Goal: Find specific page/section: Find specific page/section

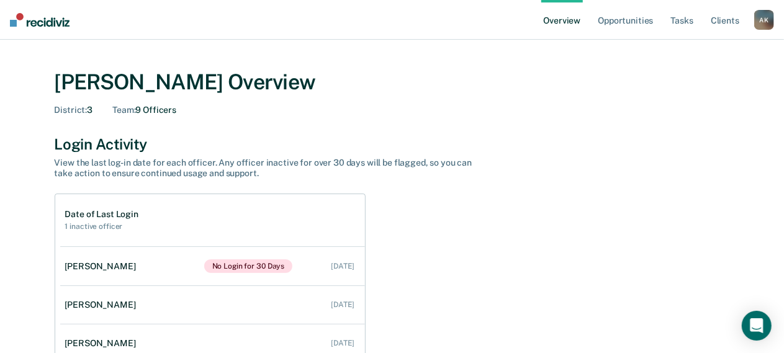
click at [764, 20] on div "A K" at bounding box center [765, 20] width 20 height 20
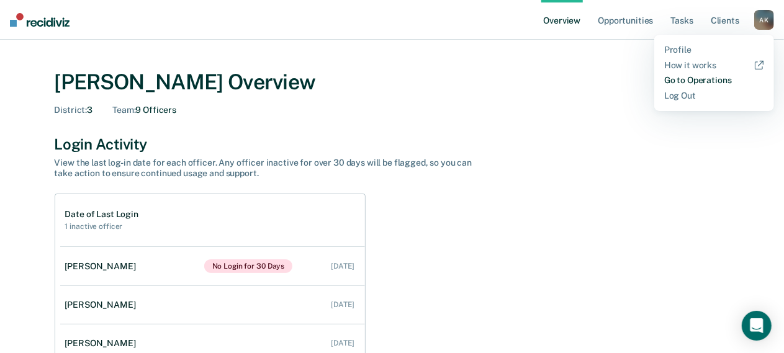
click at [713, 83] on link "Go to Operations" at bounding box center [715, 80] width 100 height 11
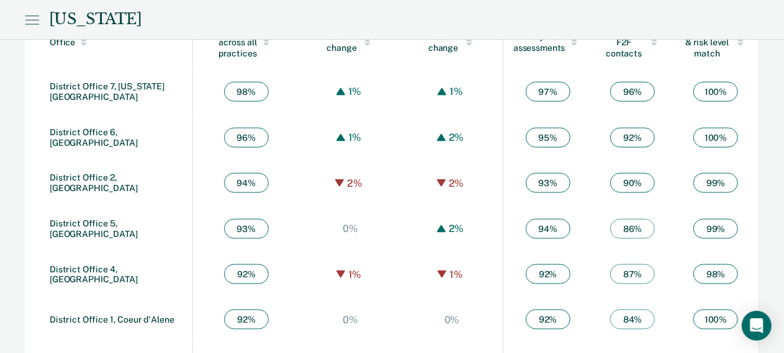
scroll to position [780, 0]
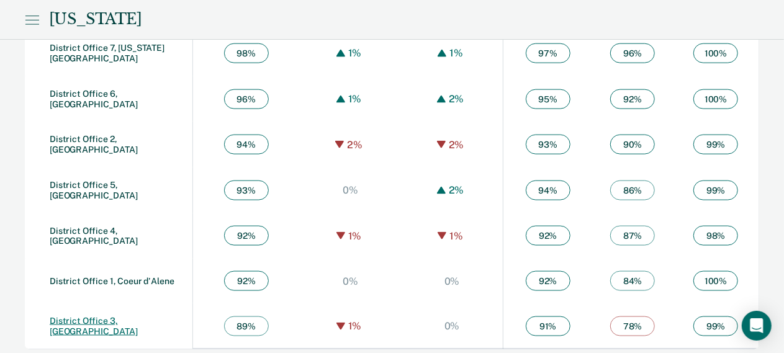
click at [88, 326] on link "District Office 3, [GEOGRAPHIC_DATA]" at bounding box center [94, 326] width 88 height 20
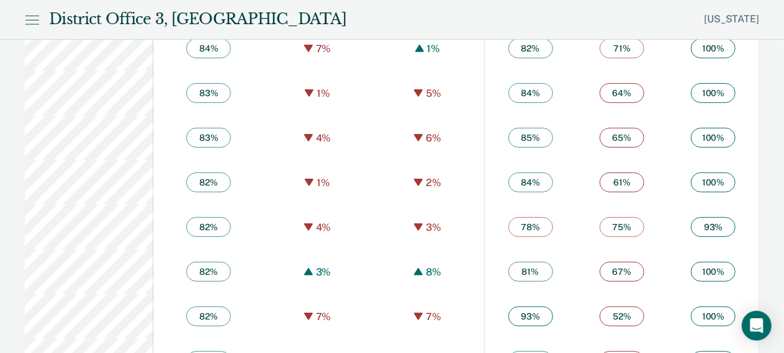
scroll to position [2488, 0]
